Goal: Task Accomplishment & Management: Manage account settings

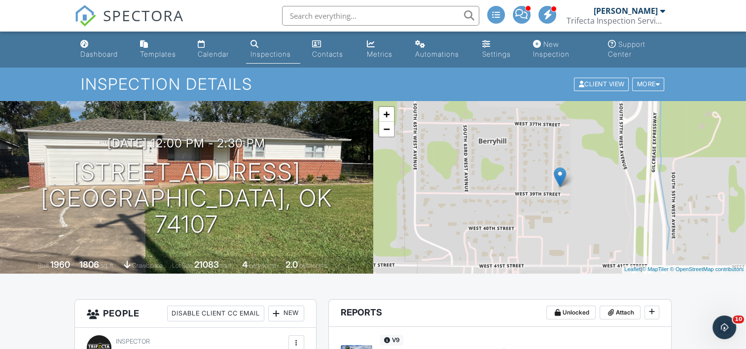
click at [266, 49] on link "Inspections" at bounding box center [273, 49] width 54 height 28
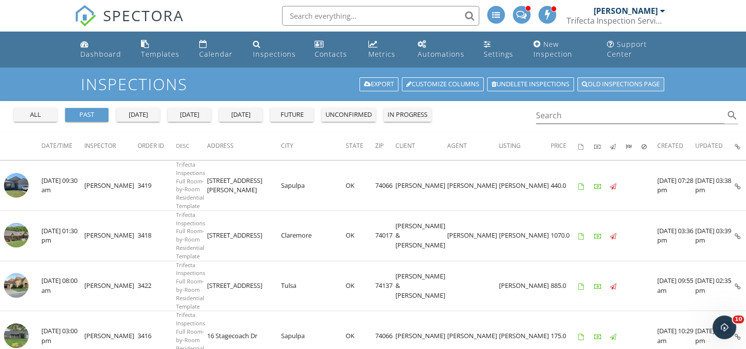
click at [623, 84] on link "Old inspections page" at bounding box center [620, 84] width 87 height 14
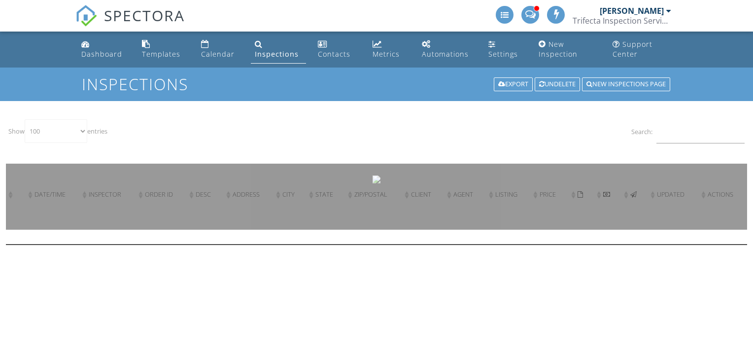
select select "100"
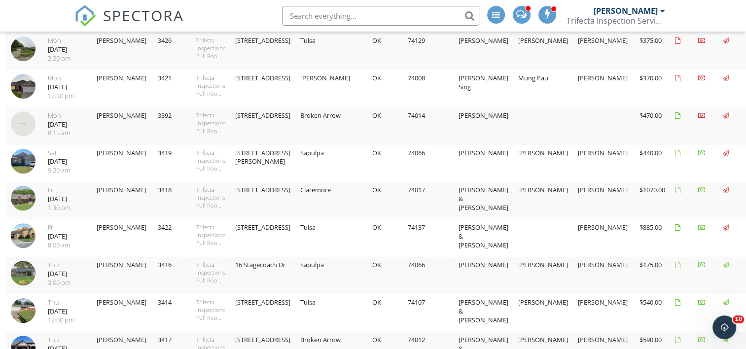
scroll to position [341, 0]
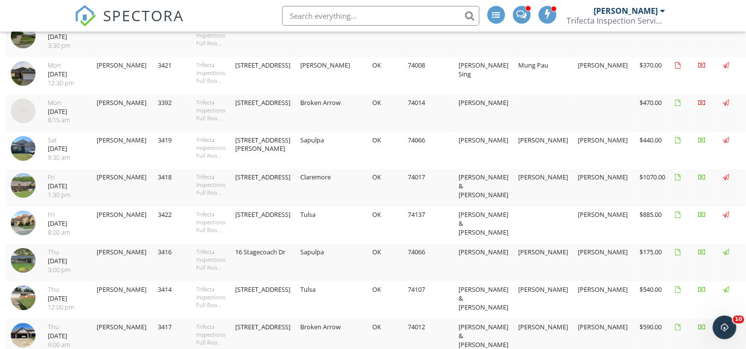
click at [24, 182] on img at bounding box center [23, 185] width 25 height 25
